Goal: Task Accomplishment & Management: Manage account settings

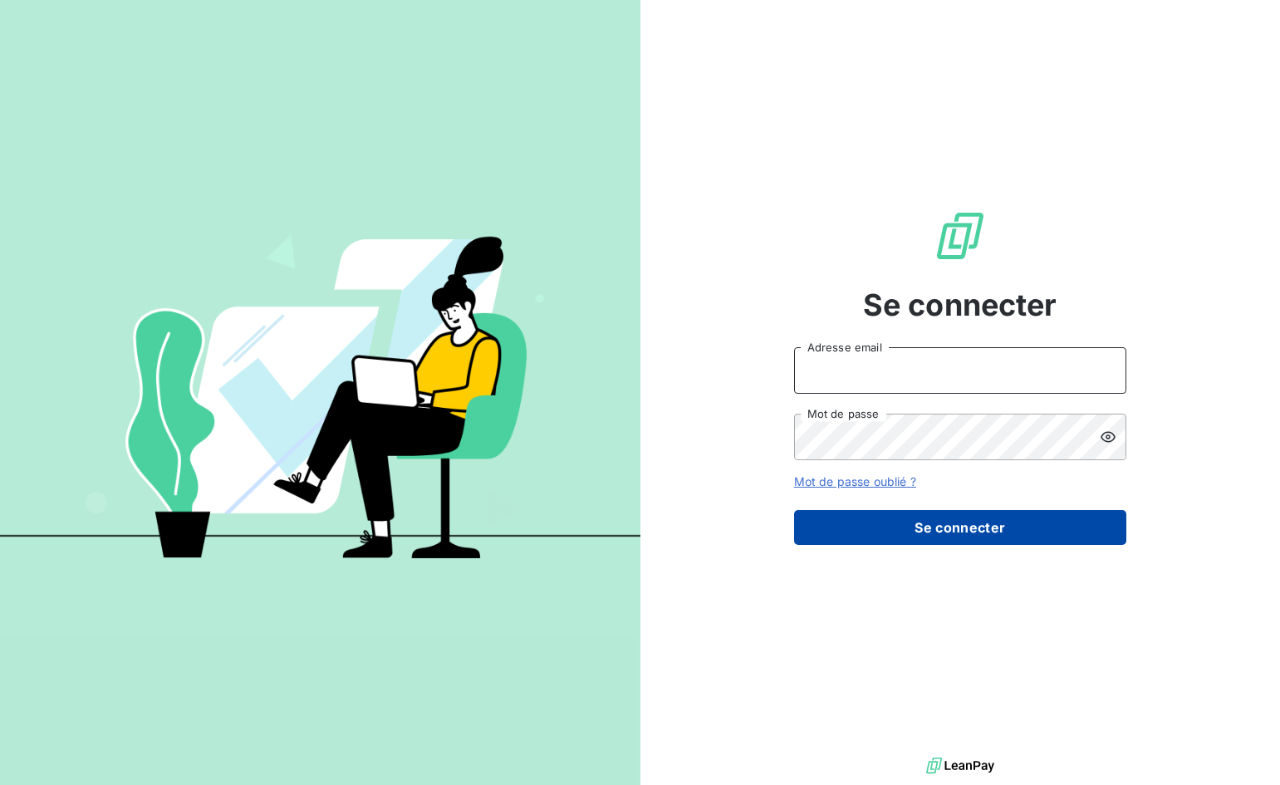
type input "[EMAIL_ADDRESS][DOMAIN_NAME]"
click at [937, 531] on button "Se connecter" at bounding box center [960, 527] width 332 height 35
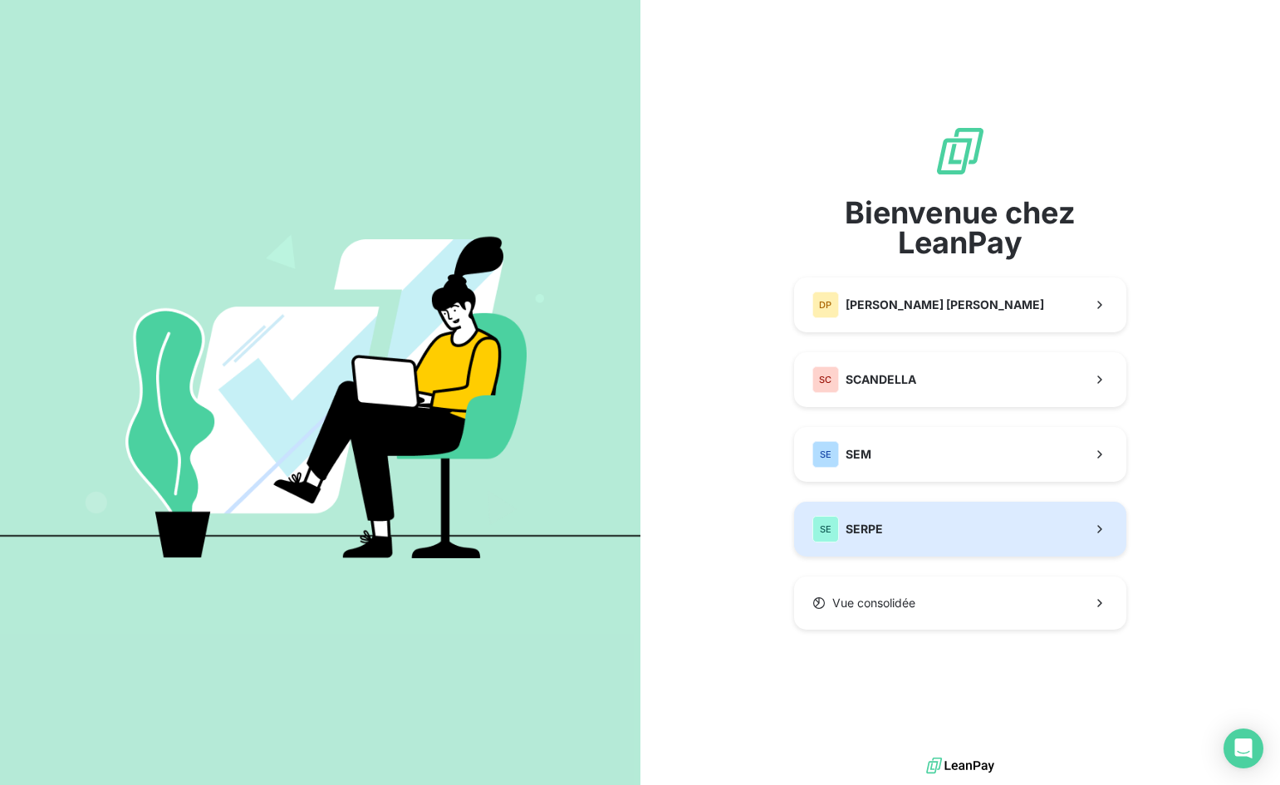
click at [957, 534] on button "SE SERPE" at bounding box center [960, 529] width 332 height 55
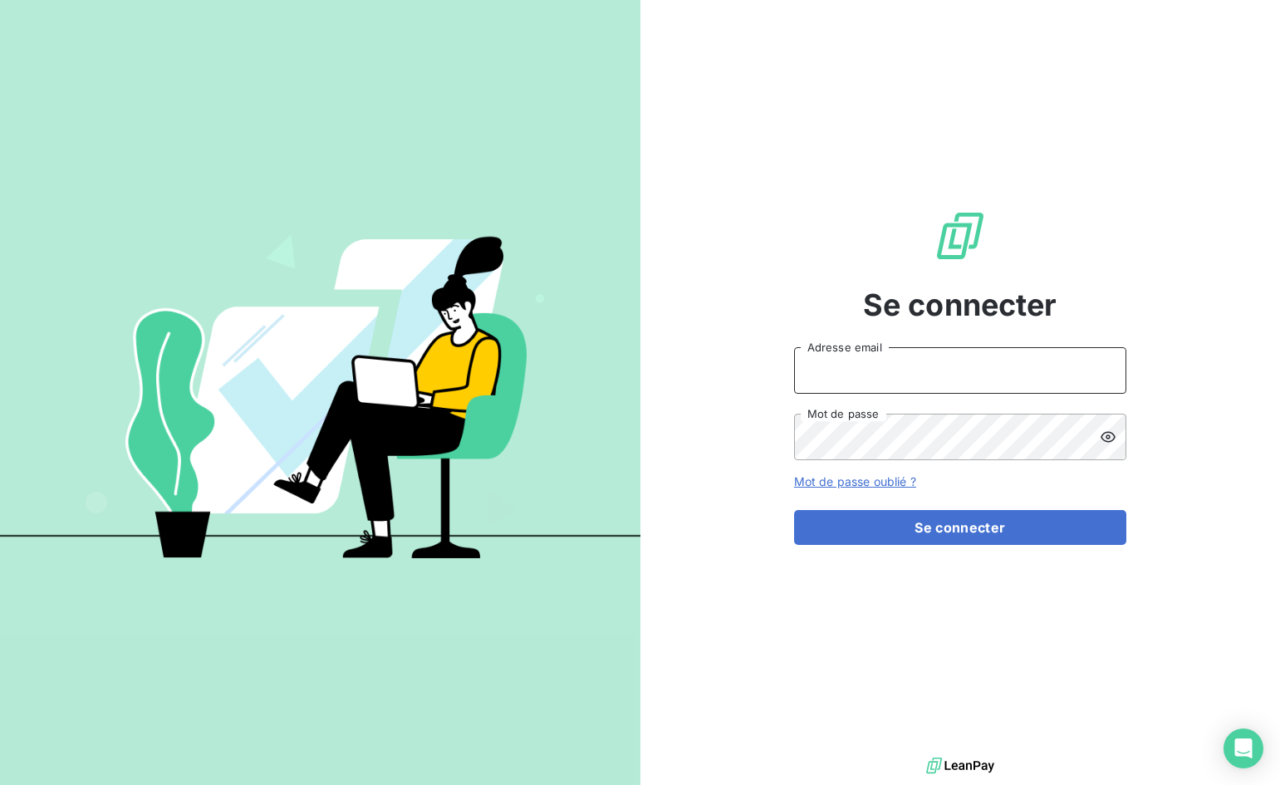
type input "[EMAIL_ADDRESS][DOMAIN_NAME]"
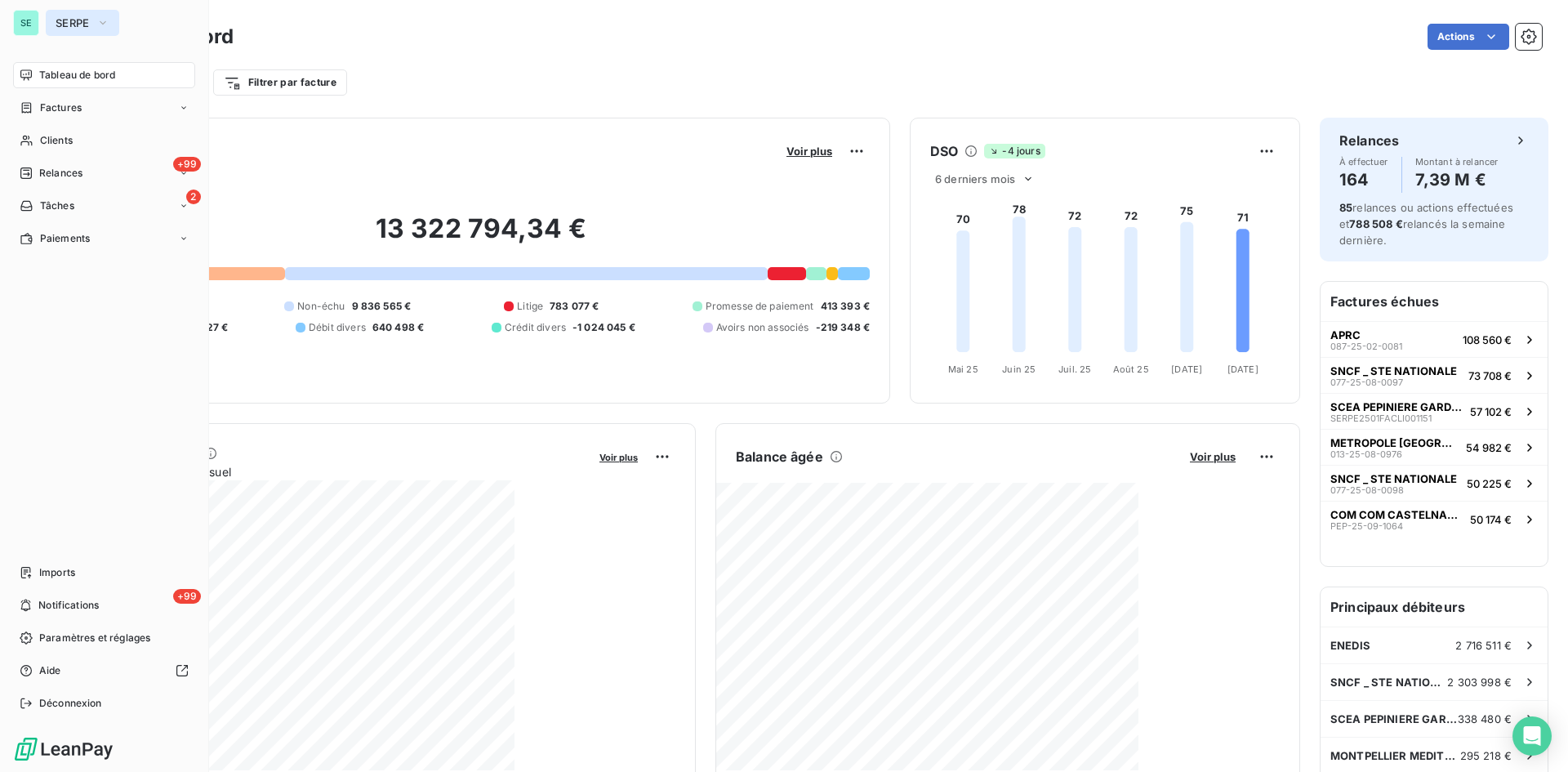
click at [88, 12] on button "SERPE" at bounding box center [83, 23] width 74 height 27
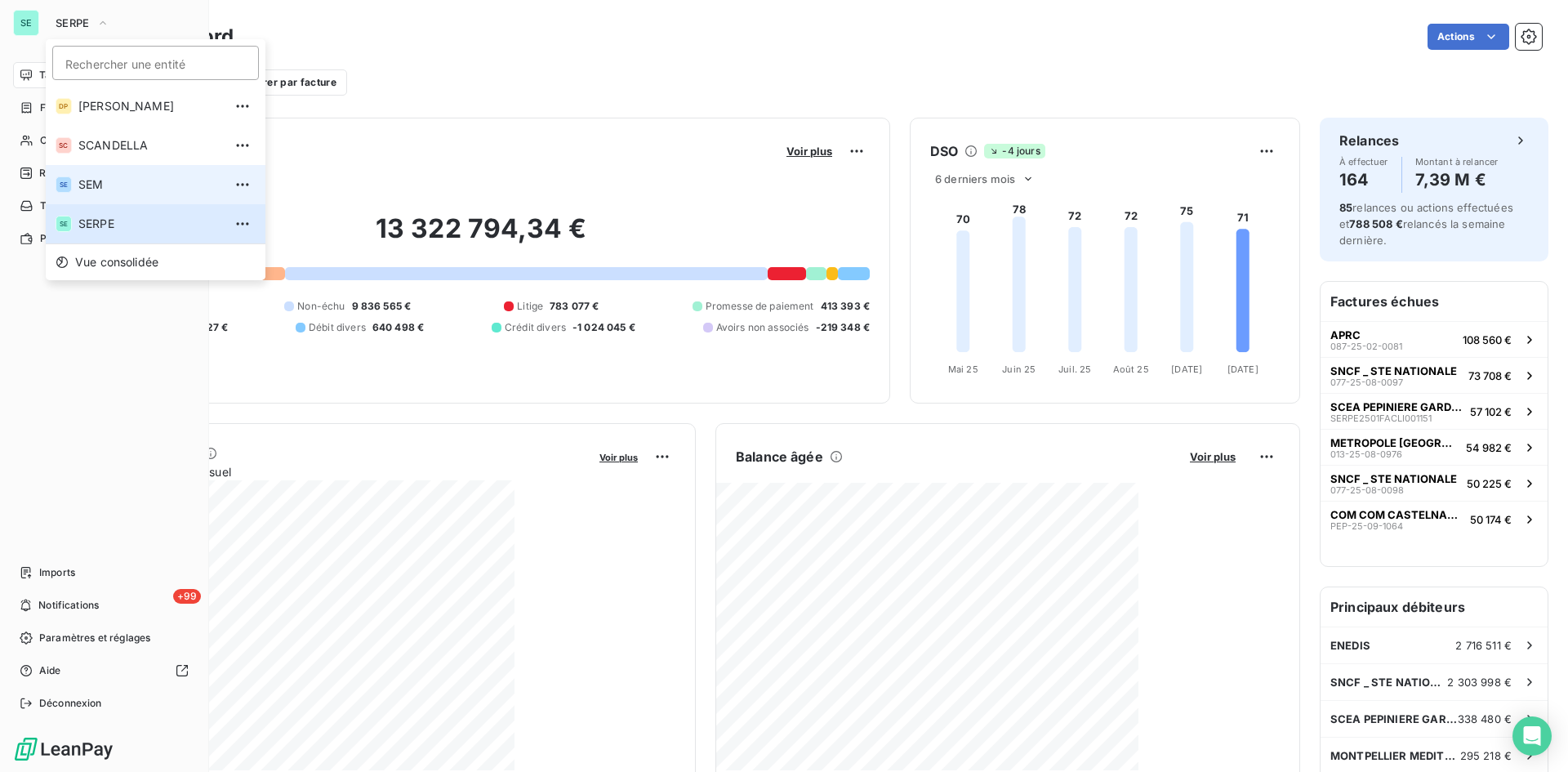
click at [103, 187] on span "SEM" at bounding box center [151, 184] width 145 height 17
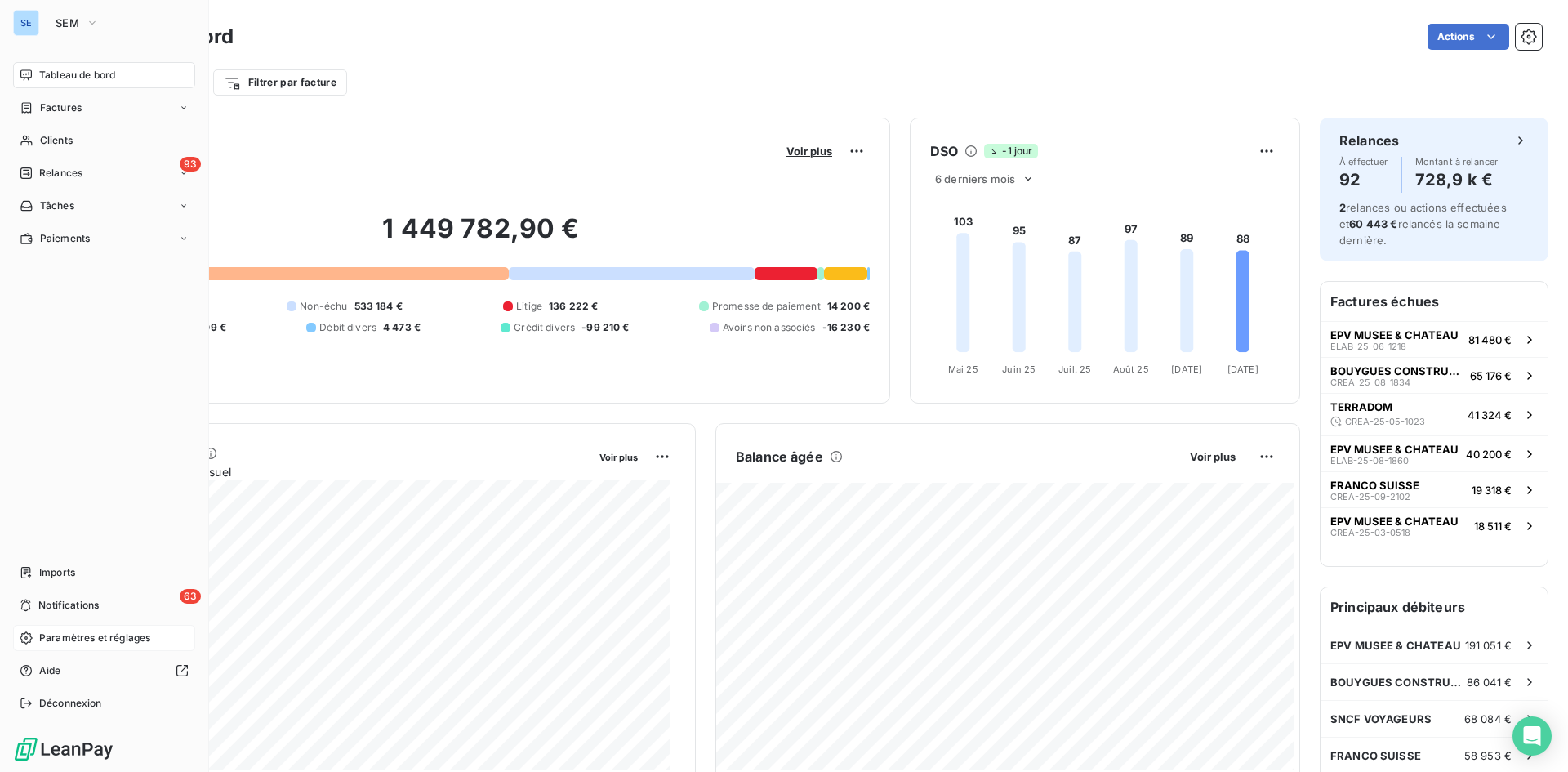
click at [90, 634] on span "Paramètres et réglages" at bounding box center [94, 637] width 111 height 15
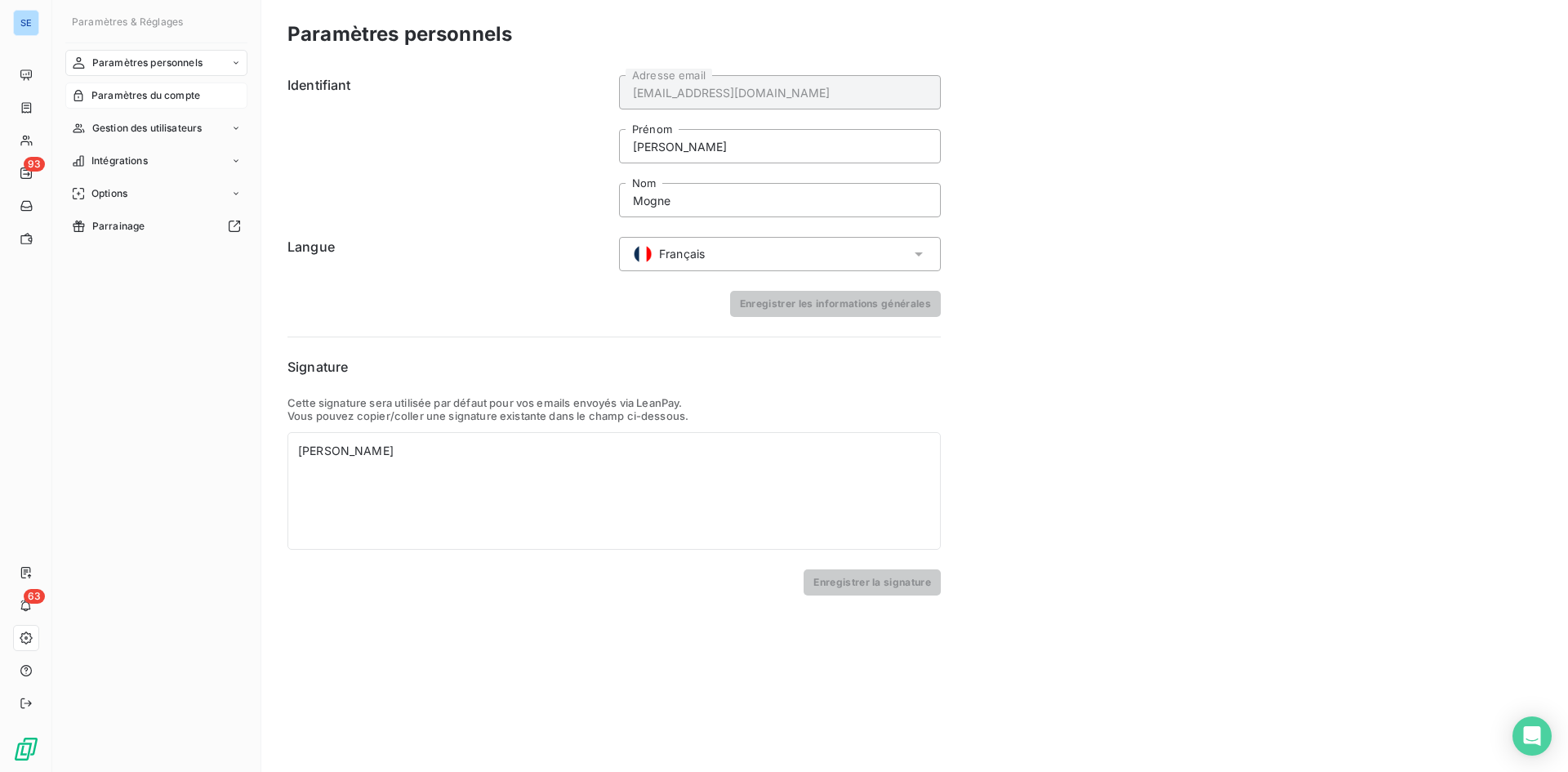
click at [172, 101] on span "Paramètres du compte" at bounding box center [146, 95] width 108 height 15
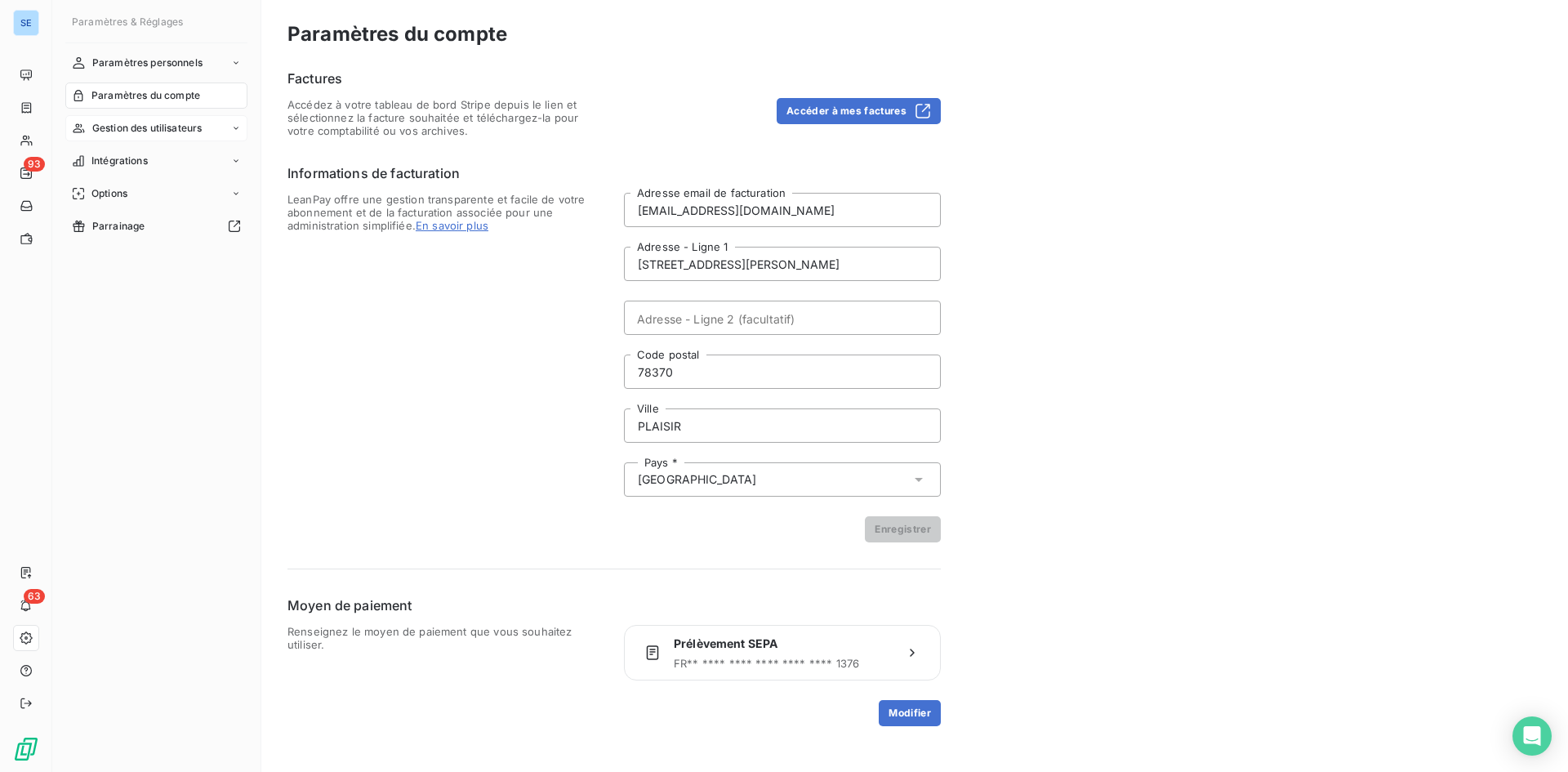
click at [171, 133] on span "Gestion des utilisateurs" at bounding box center [148, 128] width 110 height 15
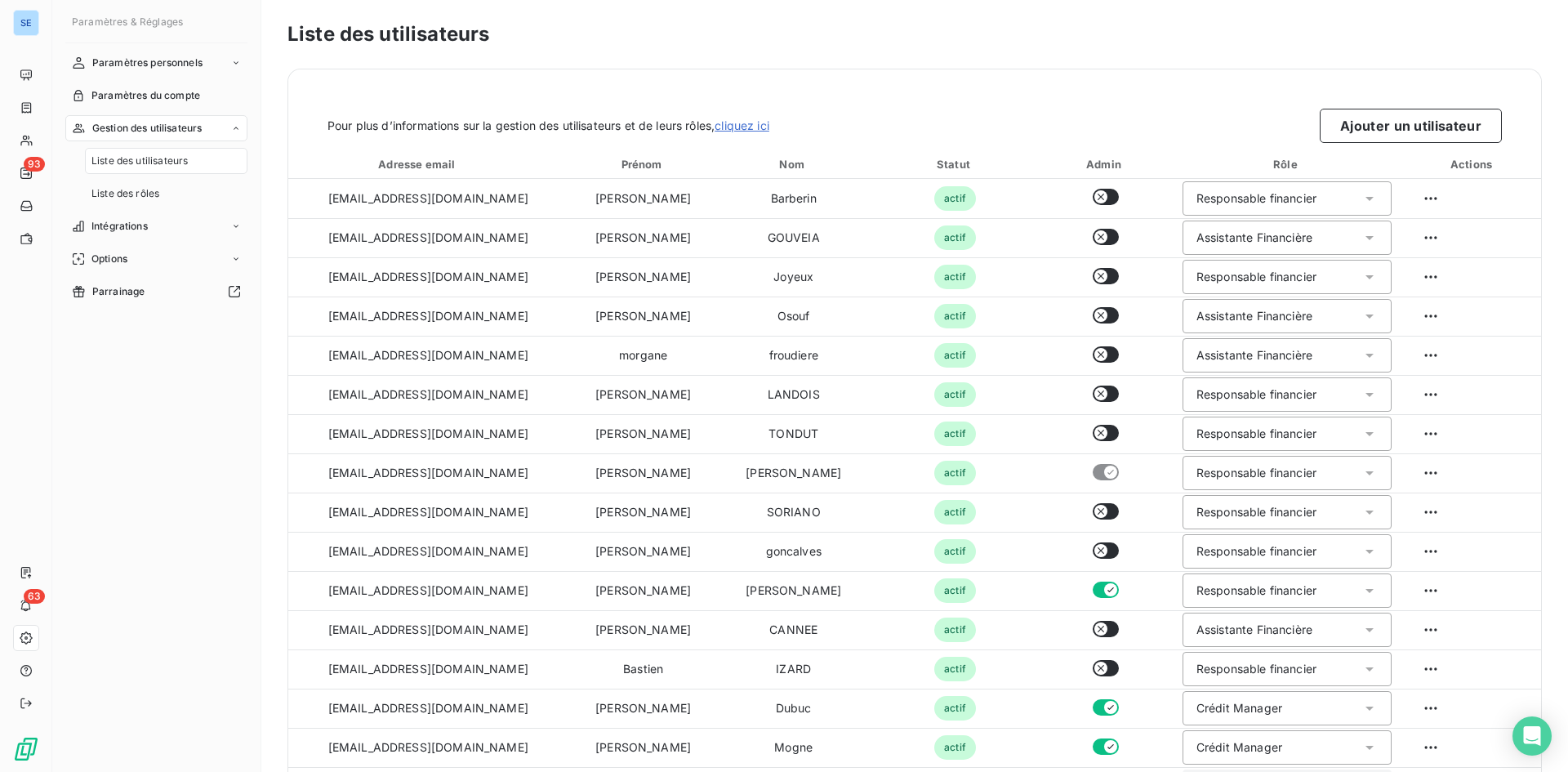
click at [167, 160] on span "Liste des utilisateurs" at bounding box center [140, 160] width 96 height 15
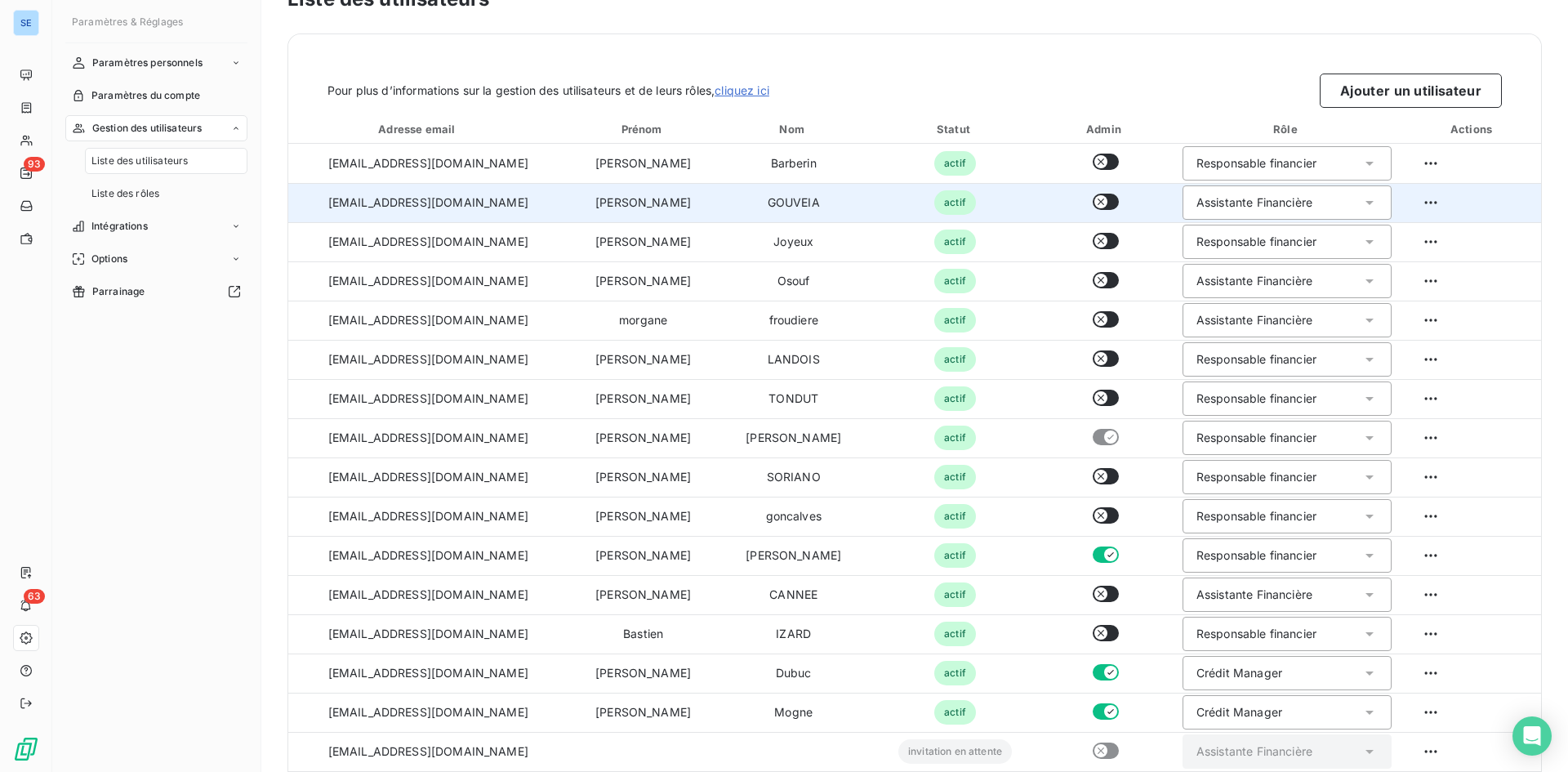
scroll to position [55, 0]
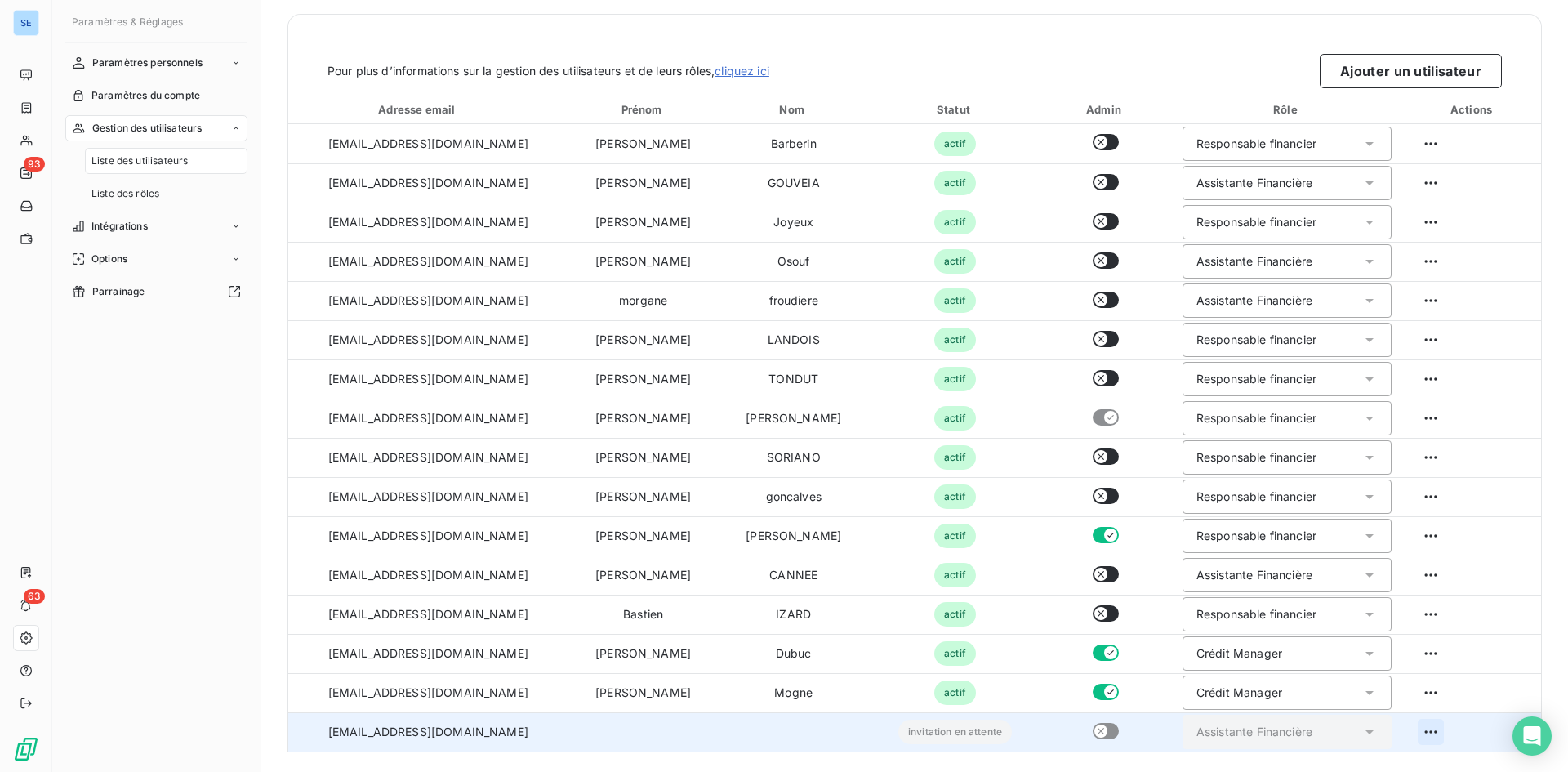
click at [1258, 730] on html "SE 93 63 Paramètres & Réglages Paramètres personnels Paramètres du compte Gesti…" at bounding box center [784, 386] width 1568 height 772
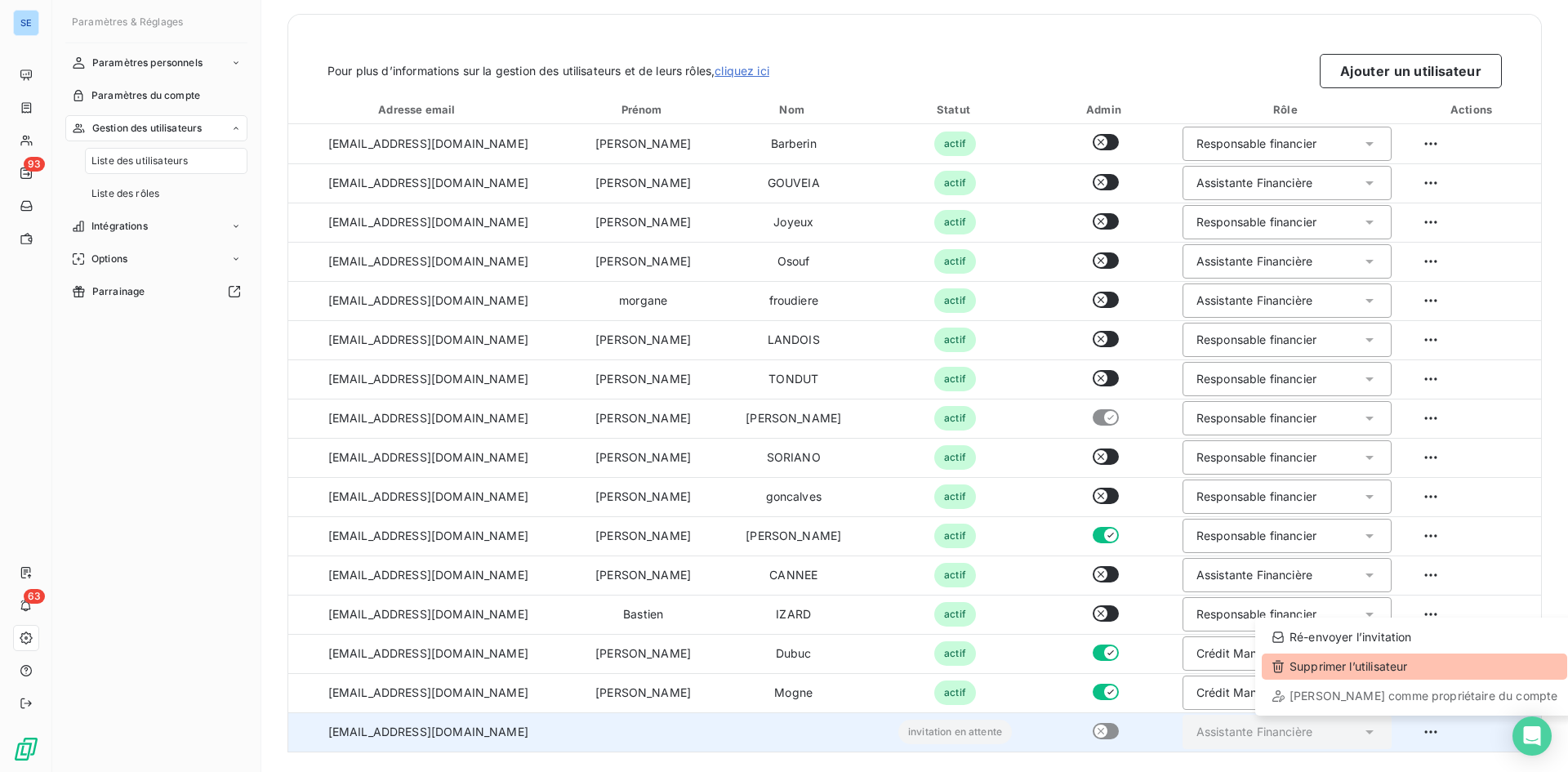
click at [1258, 664] on div "Supprimer l’utilisateur" at bounding box center [1415, 666] width 306 height 27
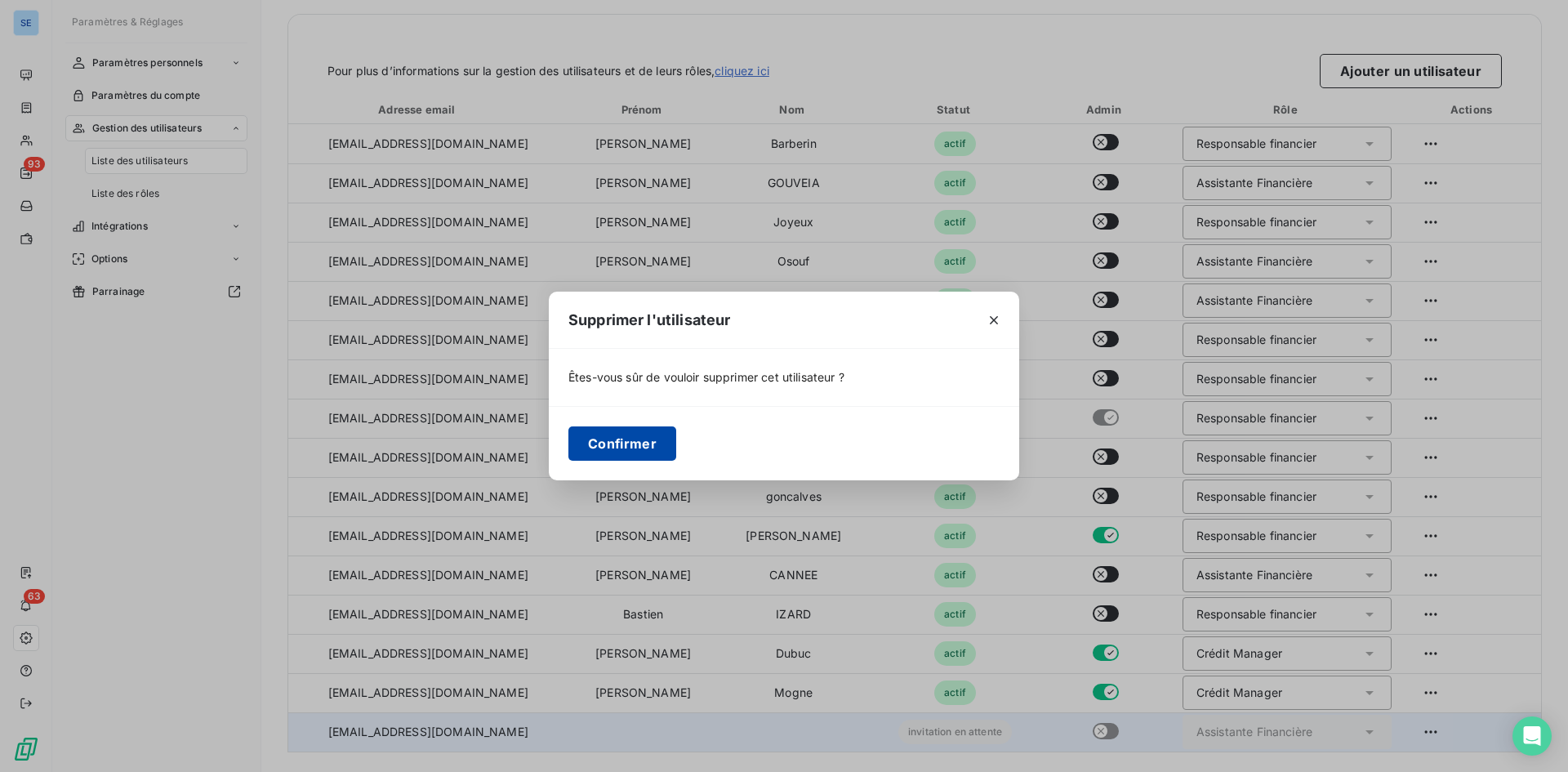
click at [606, 438] on button "Confirmer" at bounding box center [623, 443] width 108 height 34
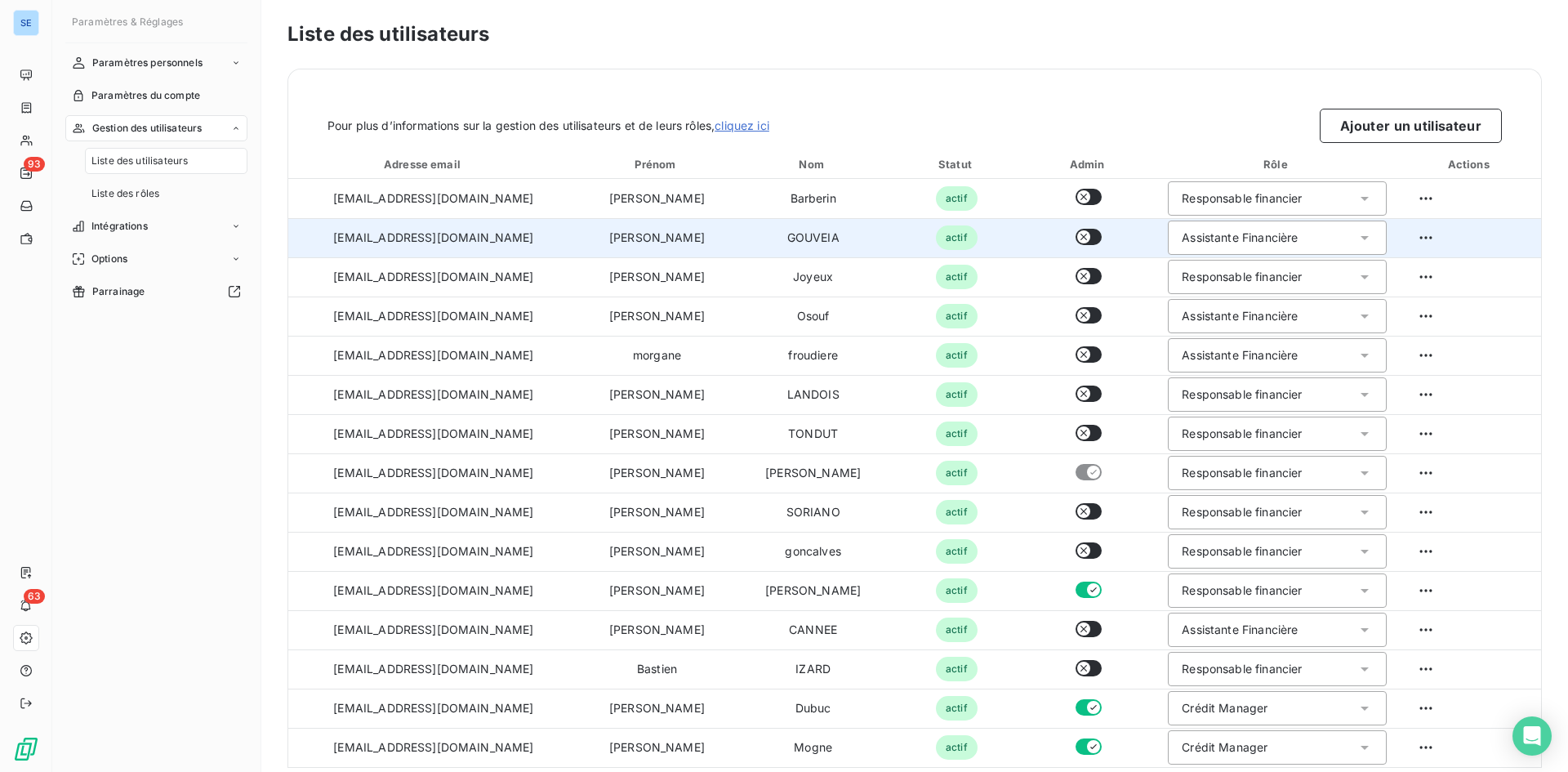
scroll to position [16, 0]
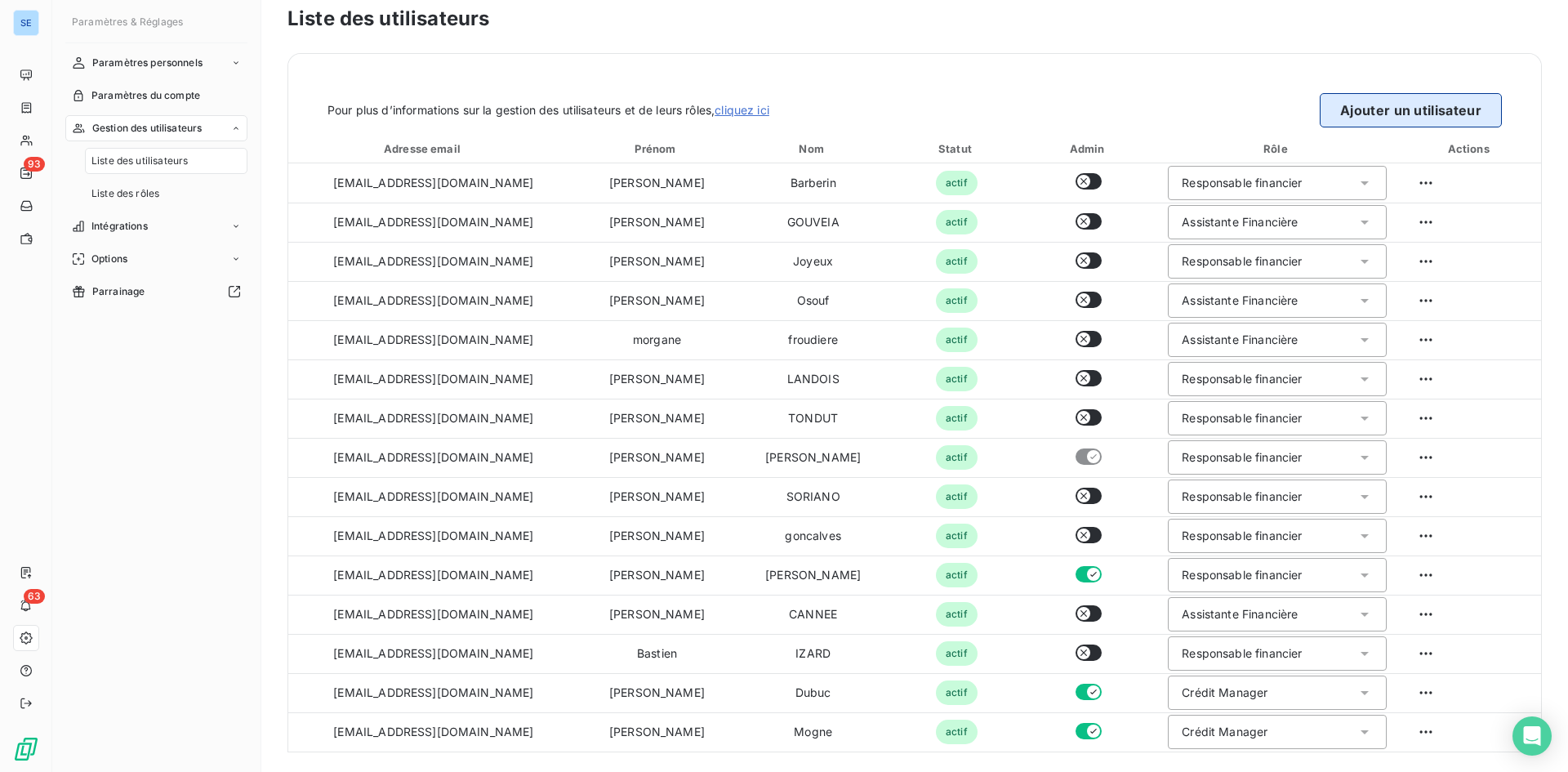
click at [1258, 108] on button "Ajouter un utilisateur" at bounding box center [1411, 110] width 182 height 34
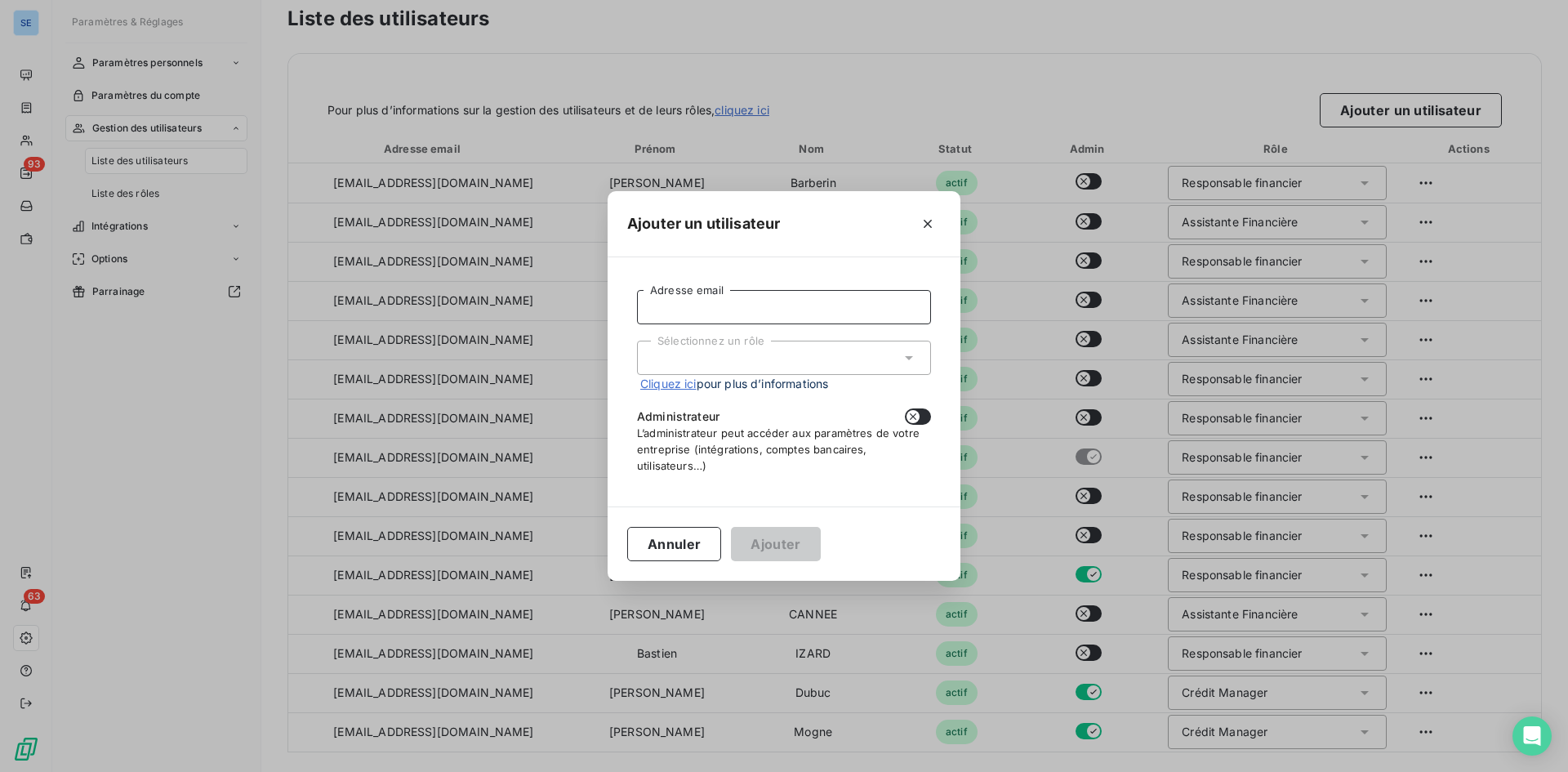
click at [714, 295] on input "Adresse email" at bounding box center [784, 307] width 294 height 34
type input "a"
type input "[EMAIL_ADDRESS][DOMAIN_NAME]"
click at [732, 364] on div "Sélectionnez un rôle" at bounding box center [784, 357] width 294 height 34
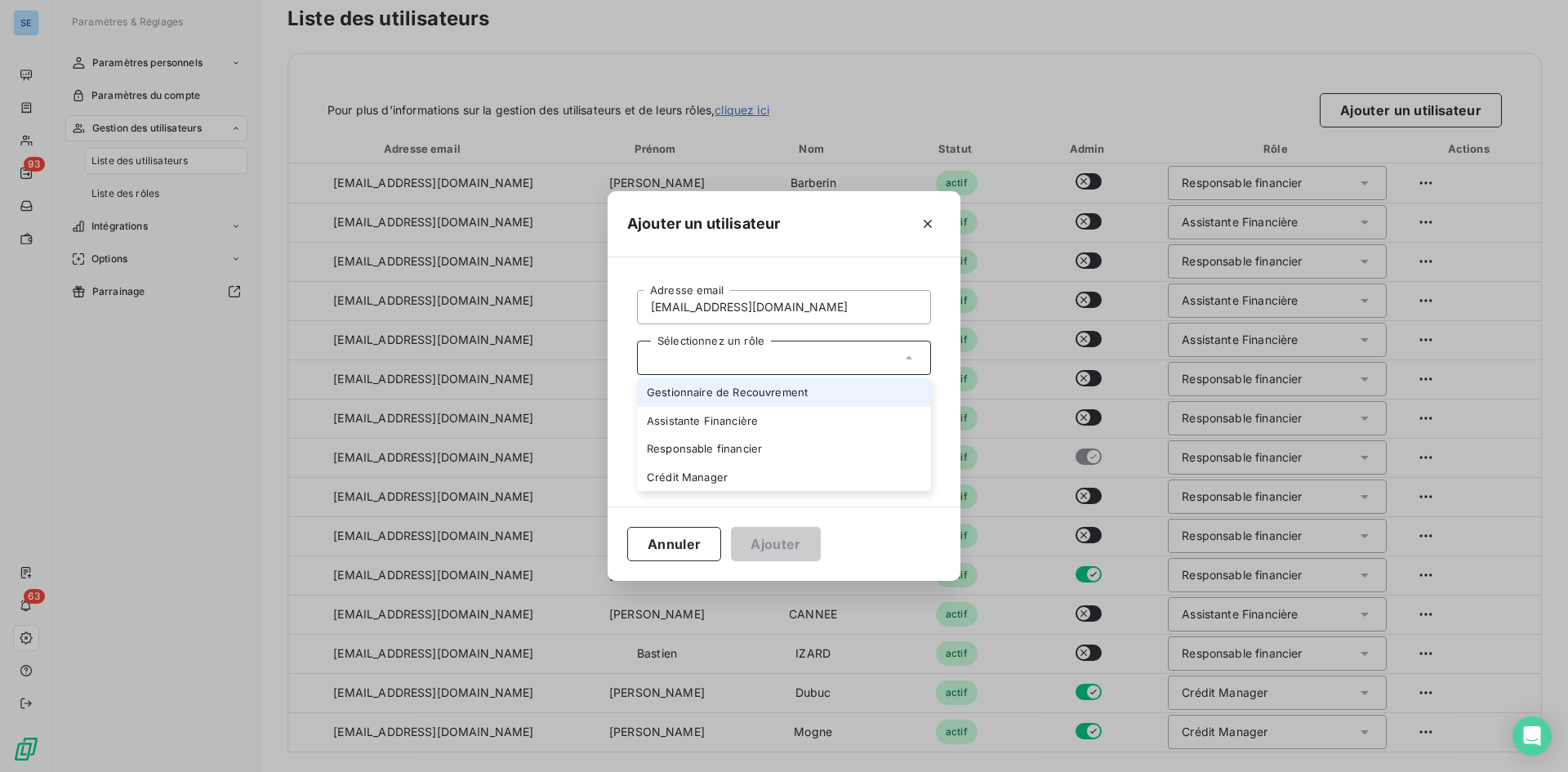
click at [744, 397] on li "Gestionnaire de Recouvrement" at bounding box center [784, 391] width 294 height 29
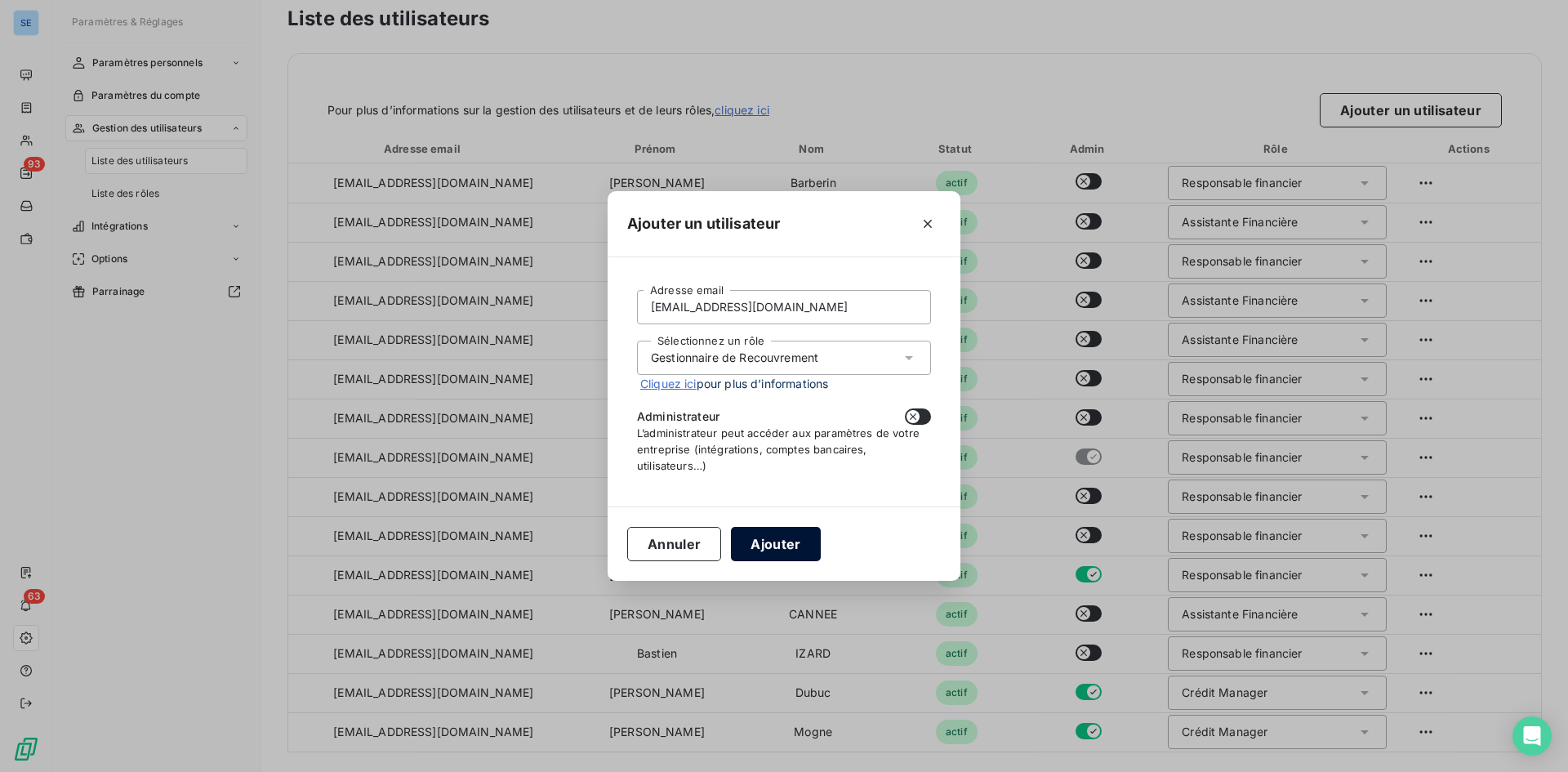
click at [772, 552] on button "Ajouter" at bounding box center [775, 544] width 90 height 34
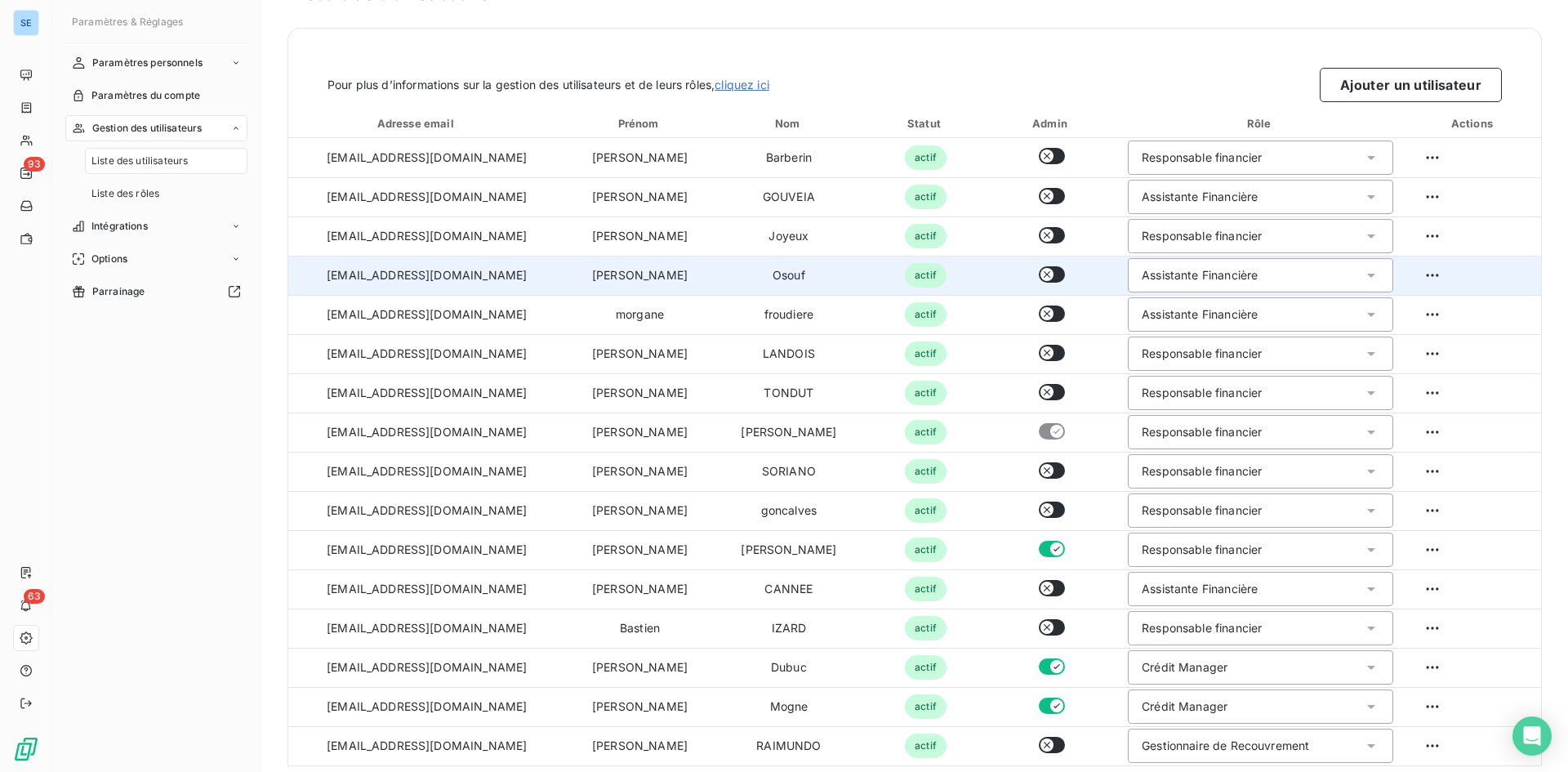
scroll to position [55, 0]
